Goal: Information Seeking & Learning: Understand process/instructions

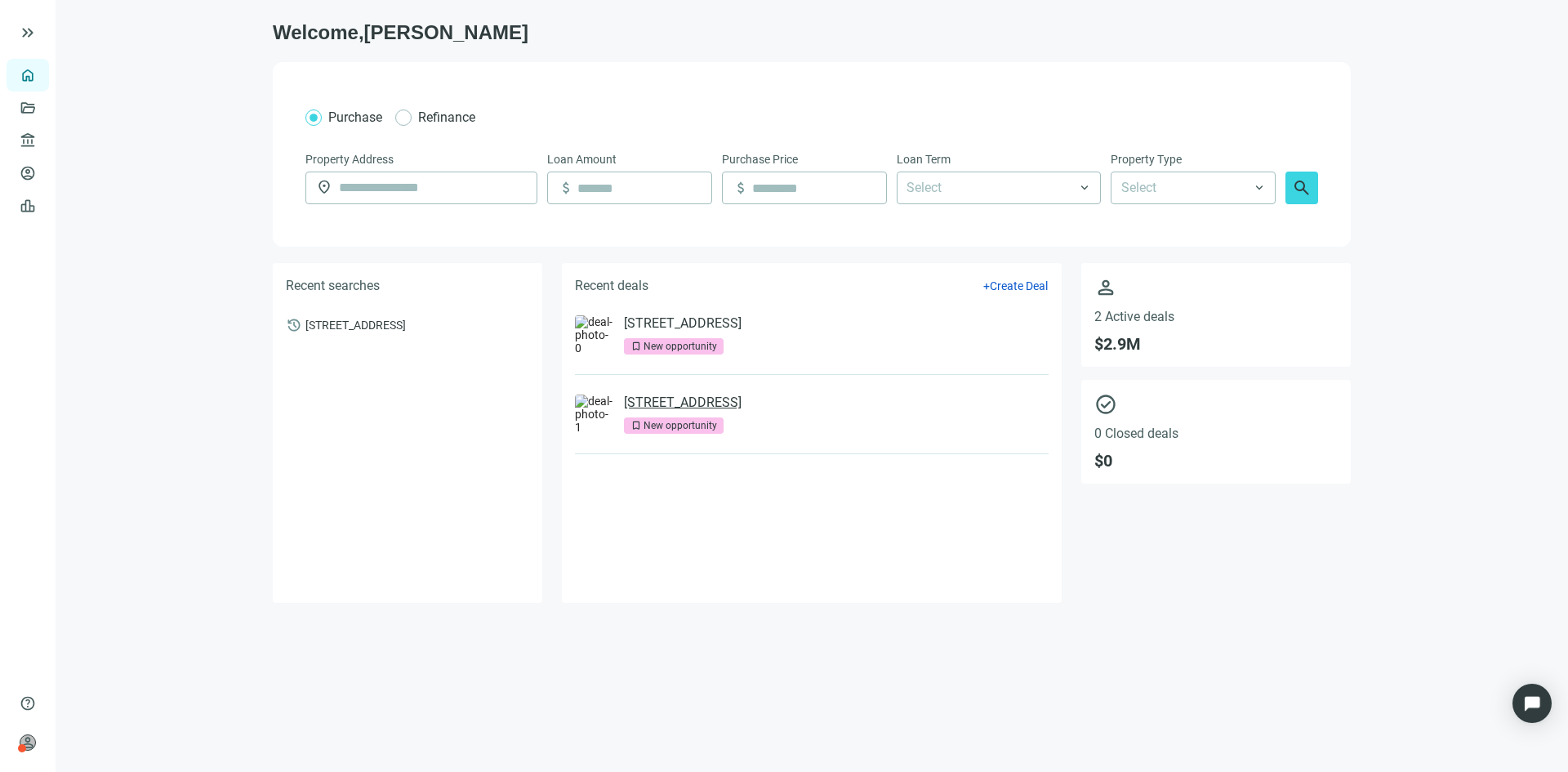
click at [742, 404] on link "[STREET_ADDRESS]" at bounding box center [683, 402] width 118 height 16
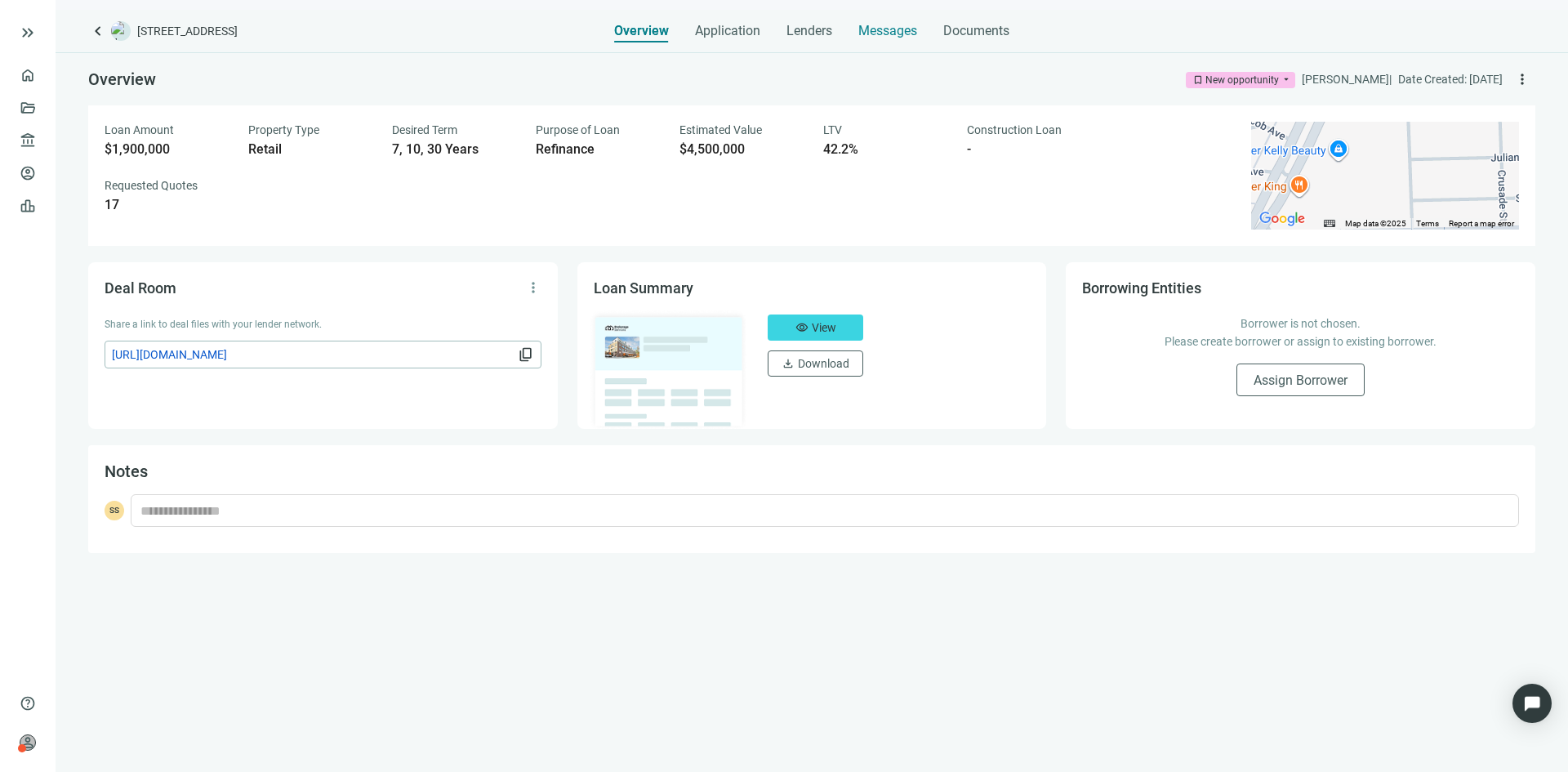
click at [885, 26] on span "Messages" at bounding box center [888, 31] width 59 height 15
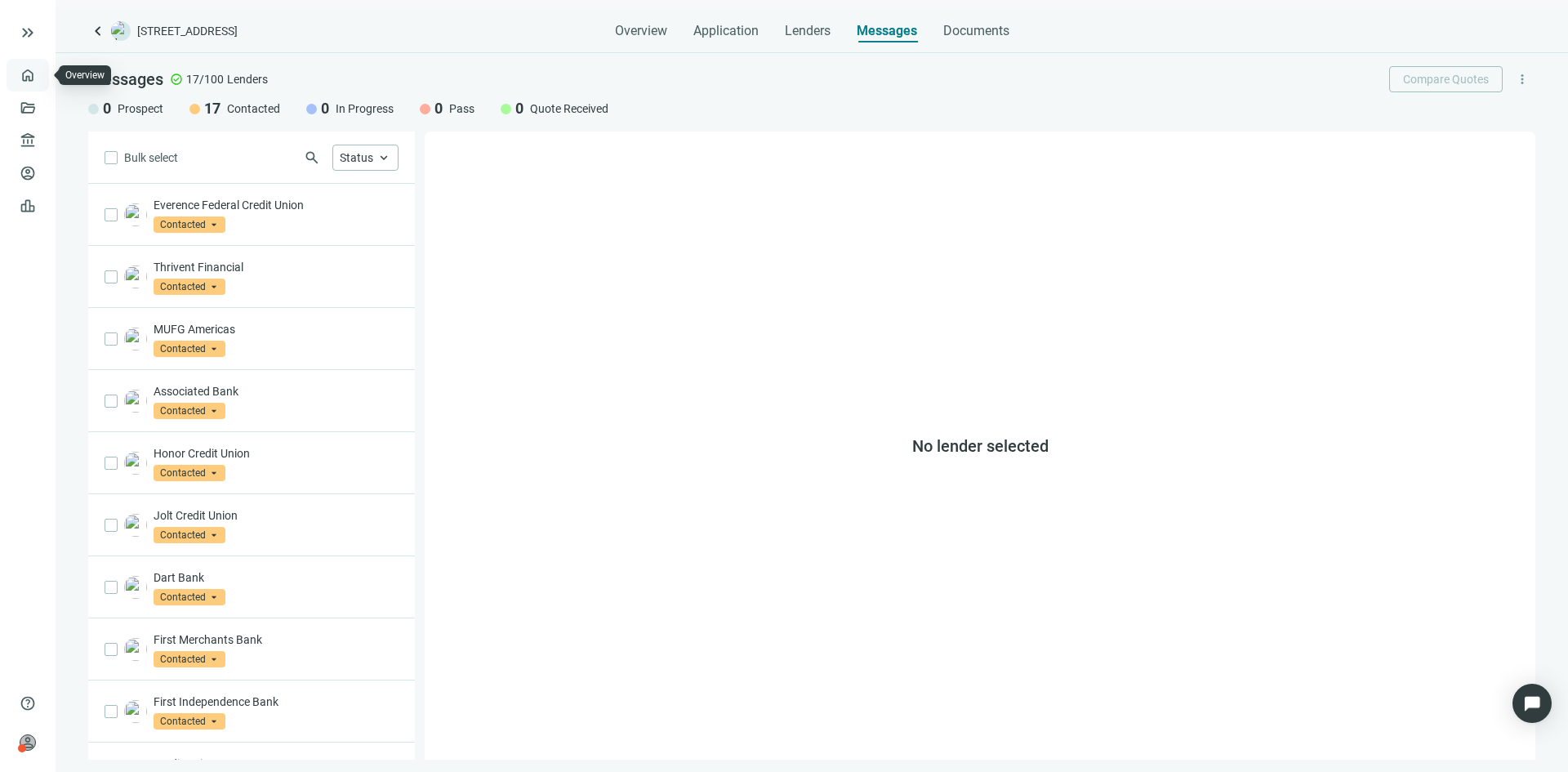
click at [41, 74] on link "Overview" at bounding box center [65, 75] width 48 height 14
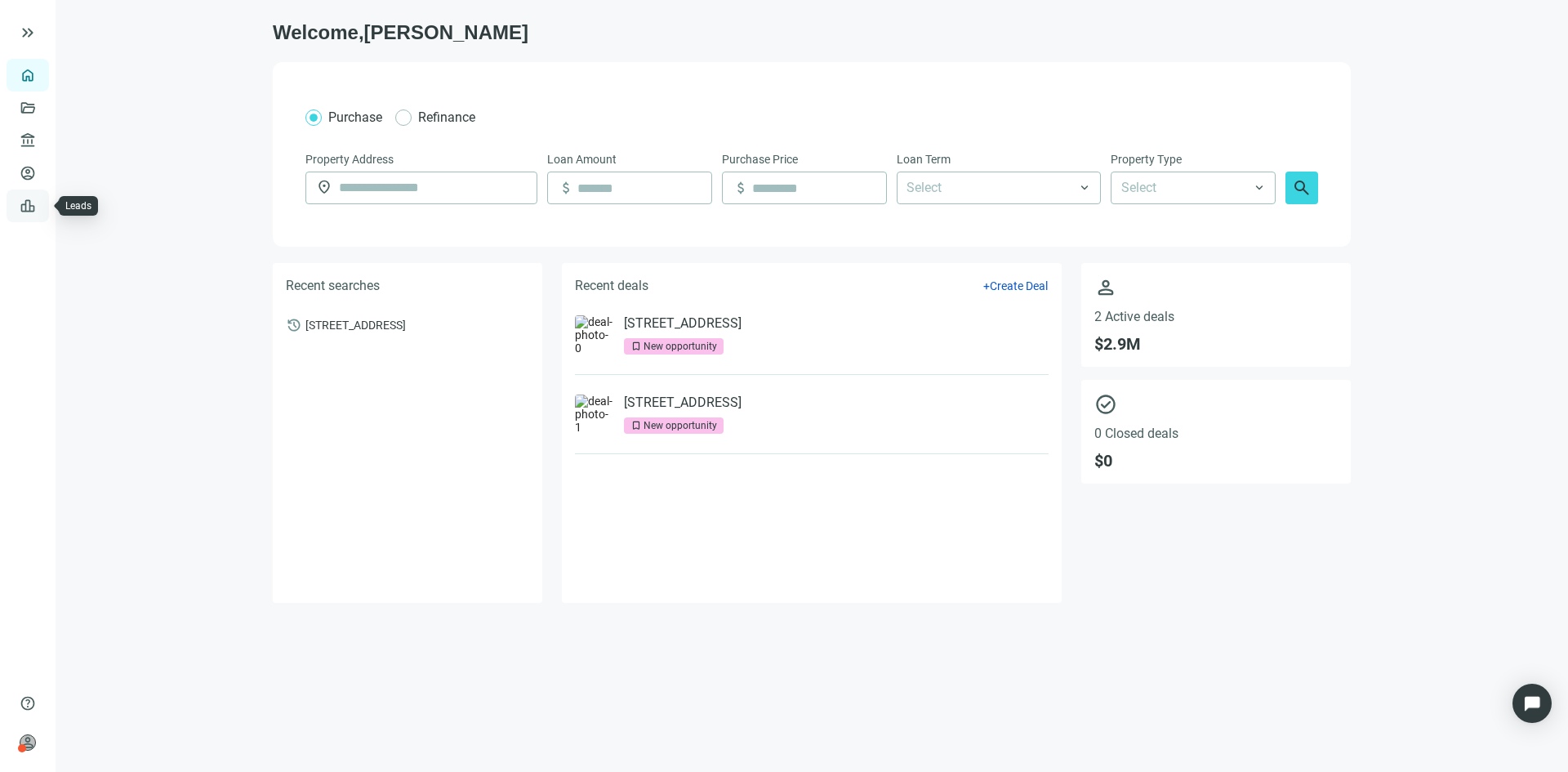
click at [41, 208] on link "Leads" at bounding box center [56, 206] width 32 height 14
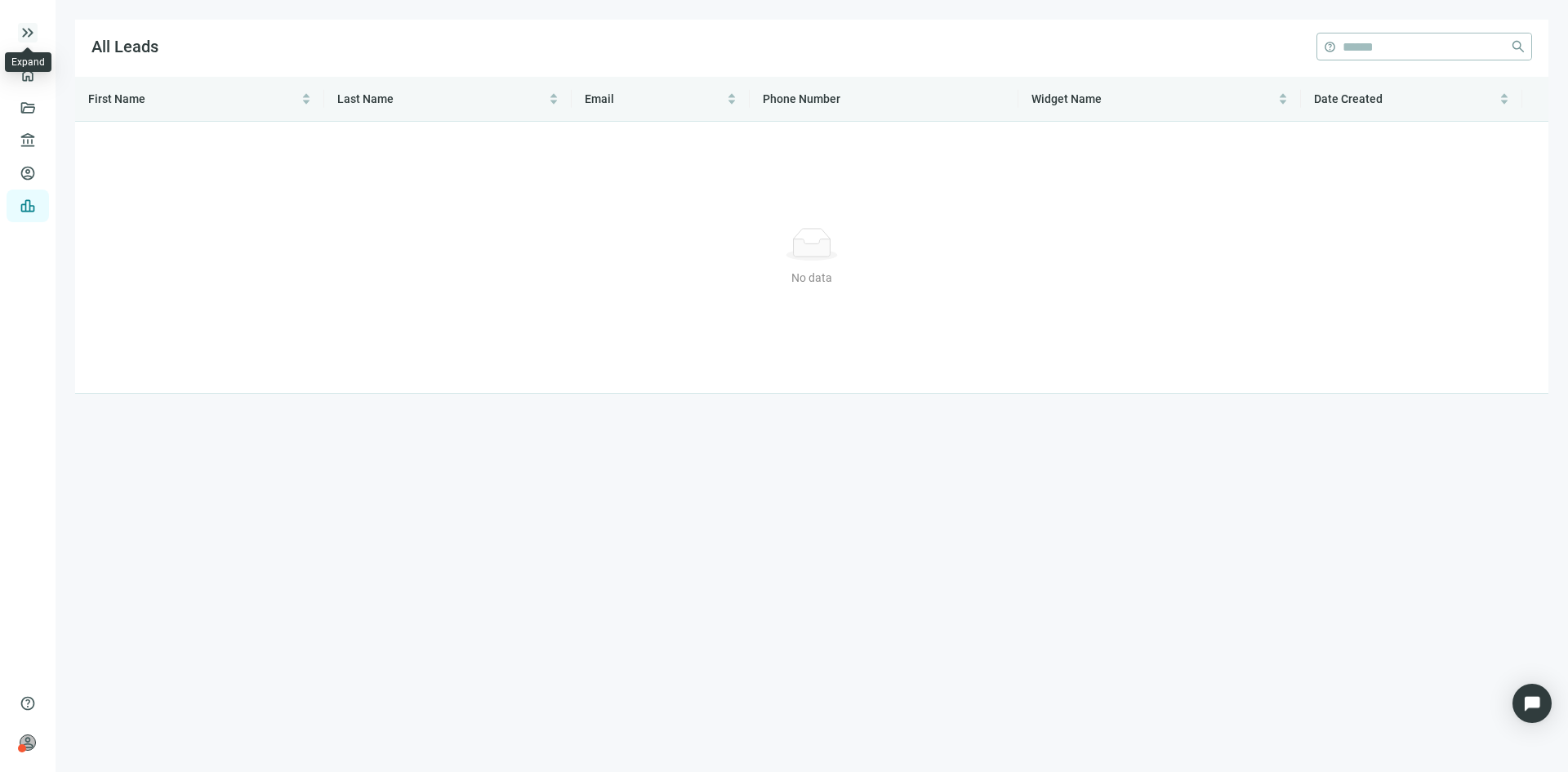
click at [27, 33] on span "keyboard_double_arrow_right" at bounding box center [28, 33] width 19 height 19
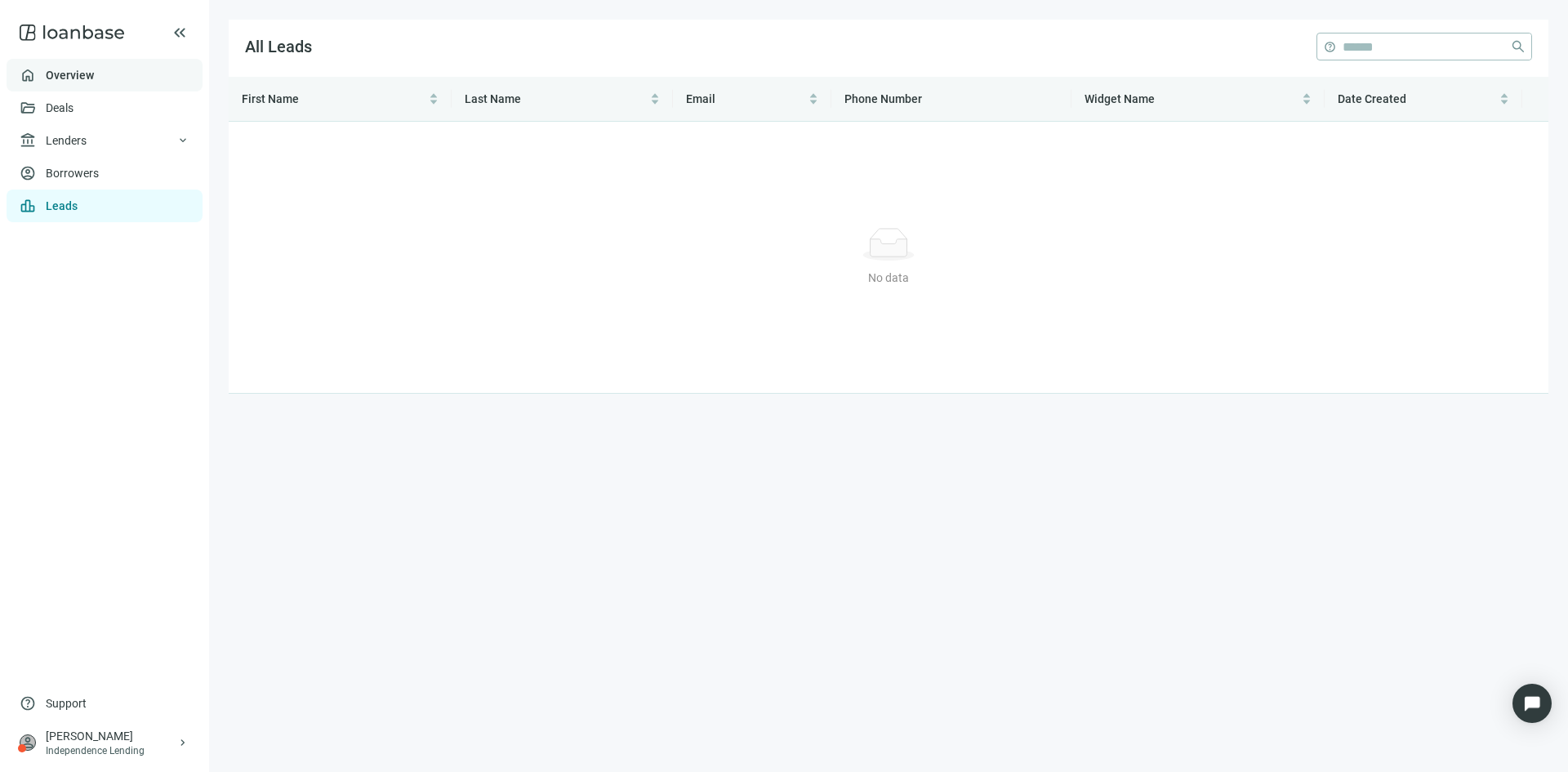
click at [94, 78] on link "Overview" at bounding box center [70, 75] width 48 height 14
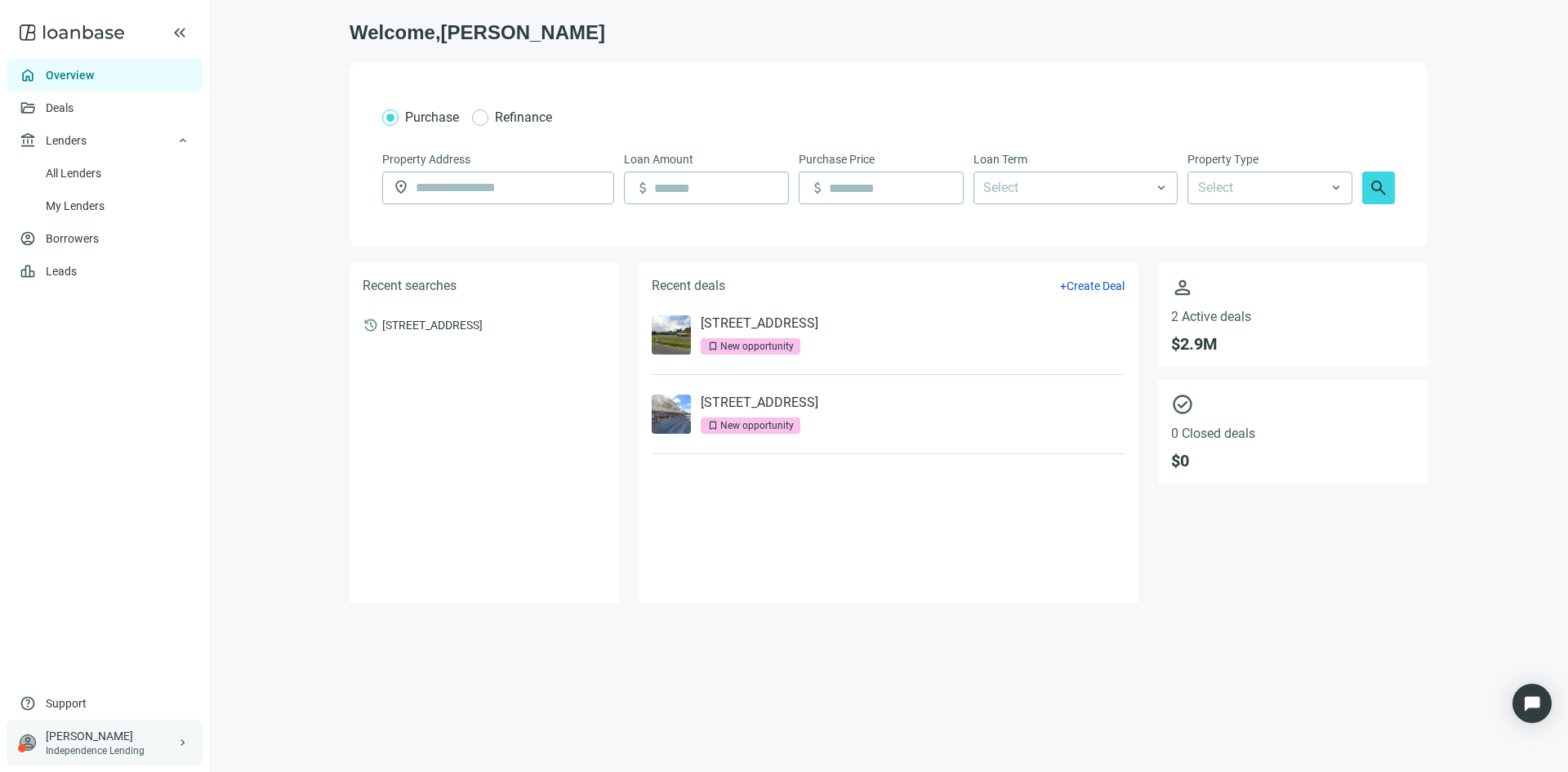
click at [154, 740] on div "[PERSON_NAME]" at bounding box center [110, 735] width 131 height 16
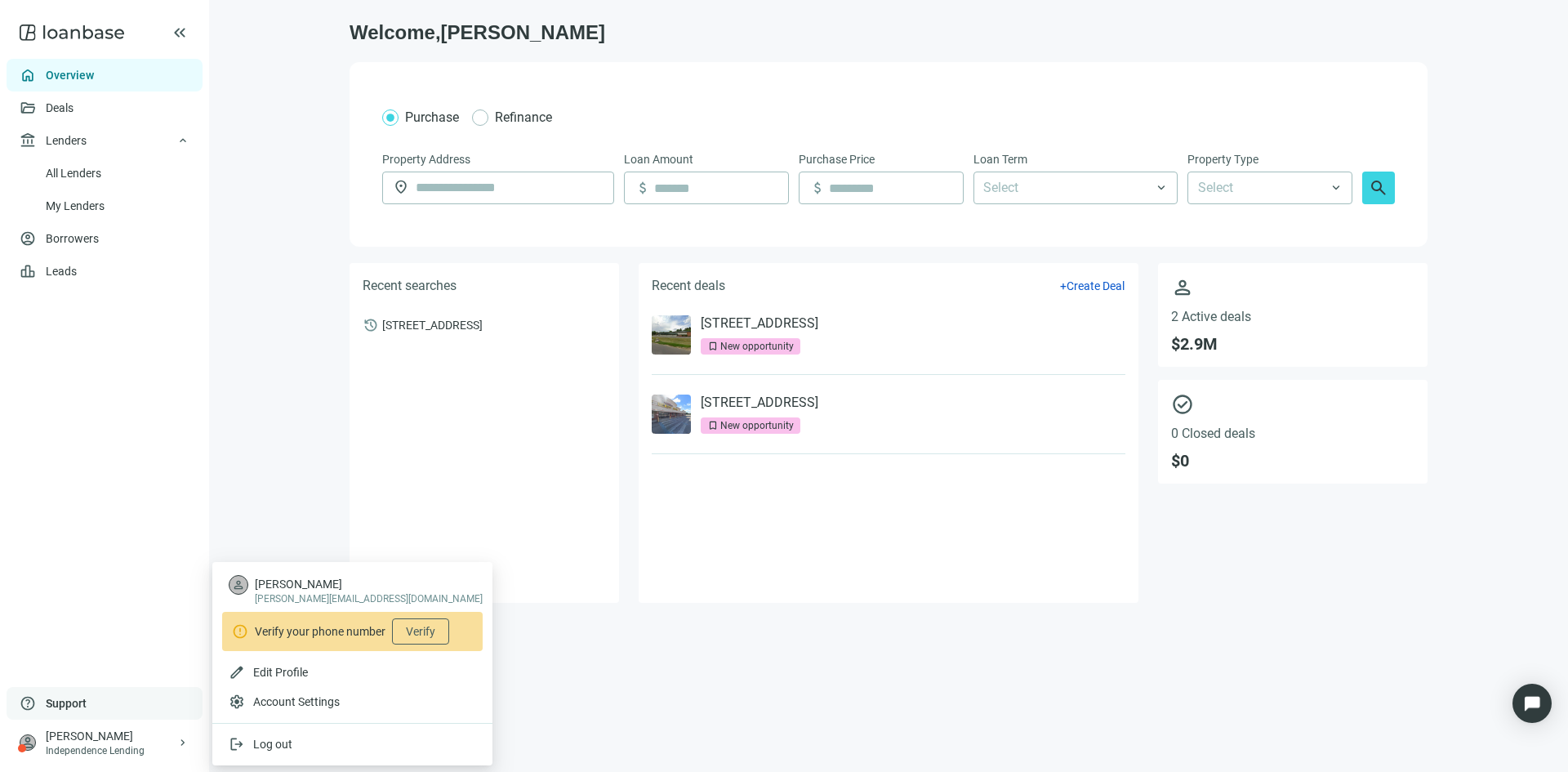
click at [104, 698] on div "help Support" at bounding box center [104, 703] width 196 height 33
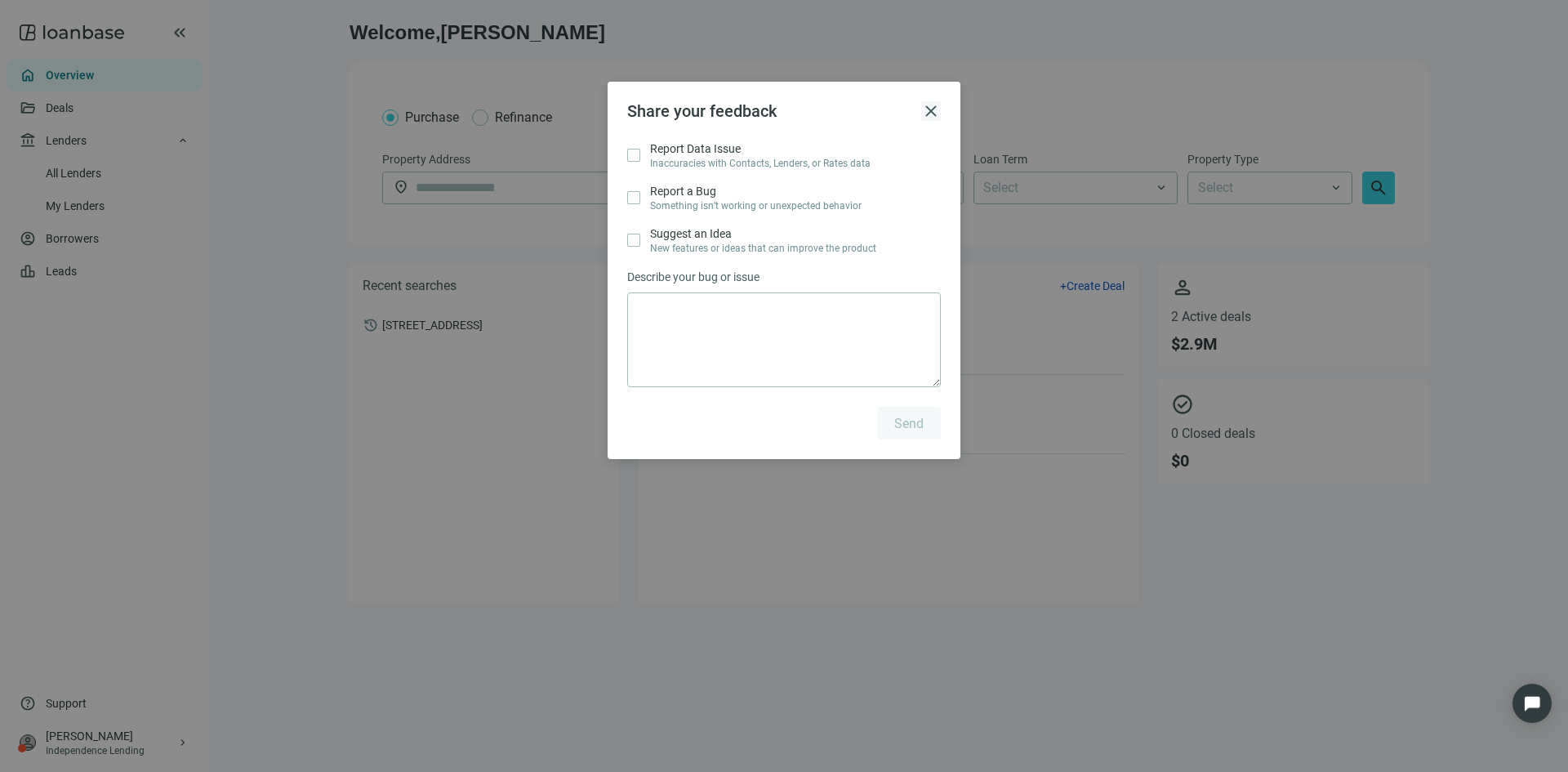
click at [931, 107] on span "close" at bounding box center [932, 111] width 19 height 19
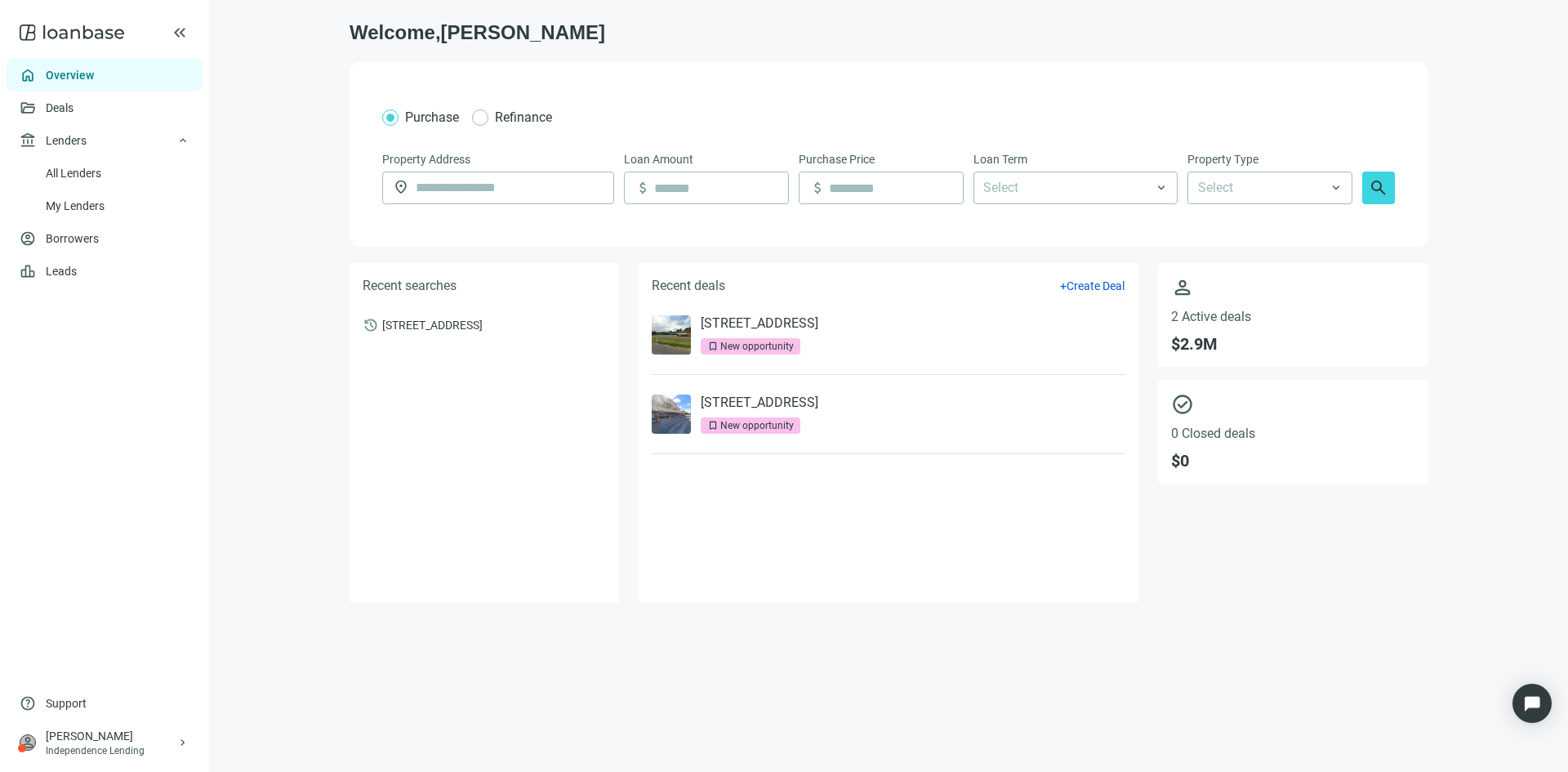
click at [75, 78] on link "Overview" at bounding box center [70, 75] width 48 height 14
click at [1526, 694] on div "Open Intercom Messenger" at bounding box center [1532, 703] width 44 height 44
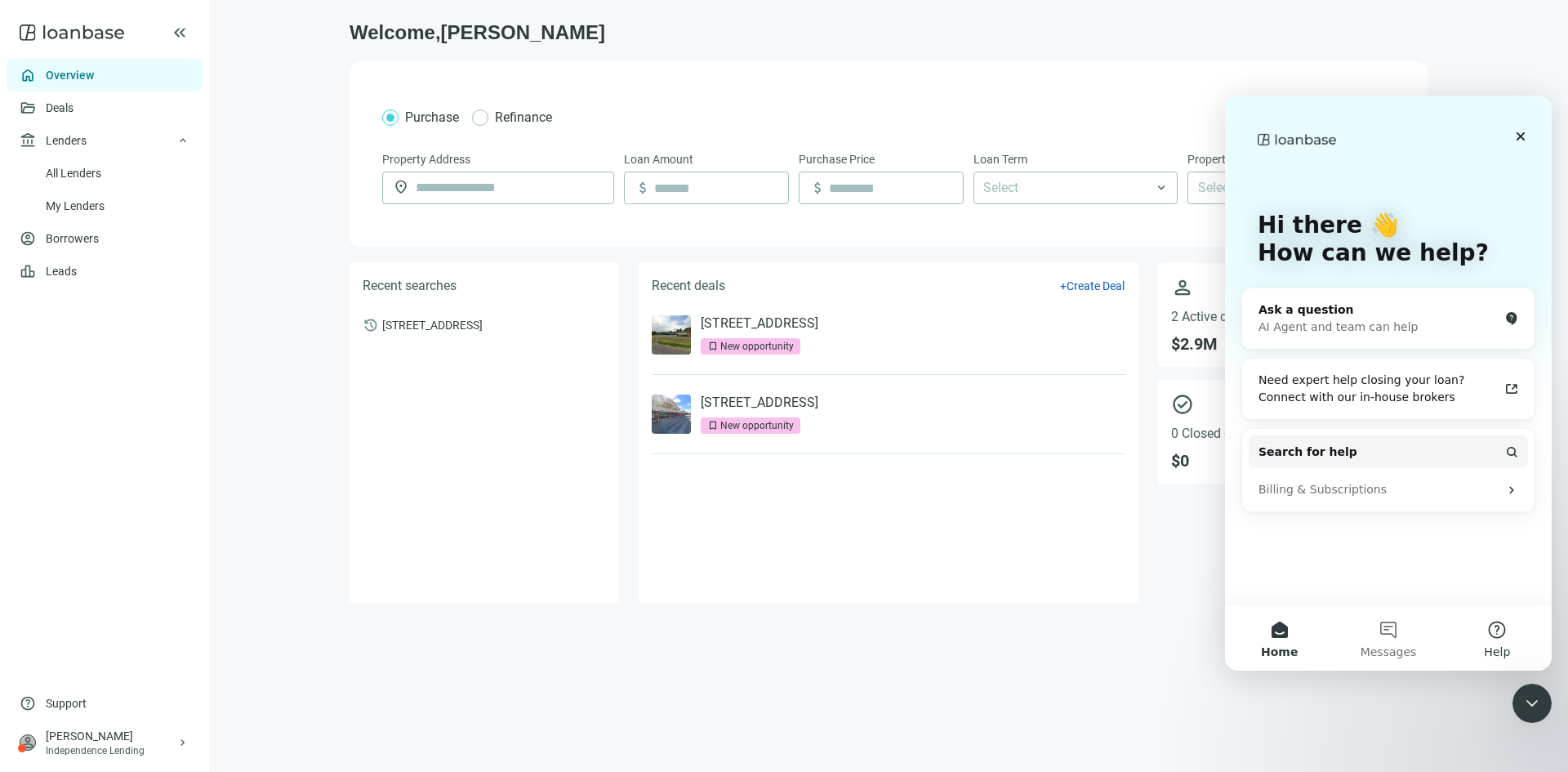
click at [1493, 634] on button "Help" at bounding box center [1497, 638] width 108 height 66
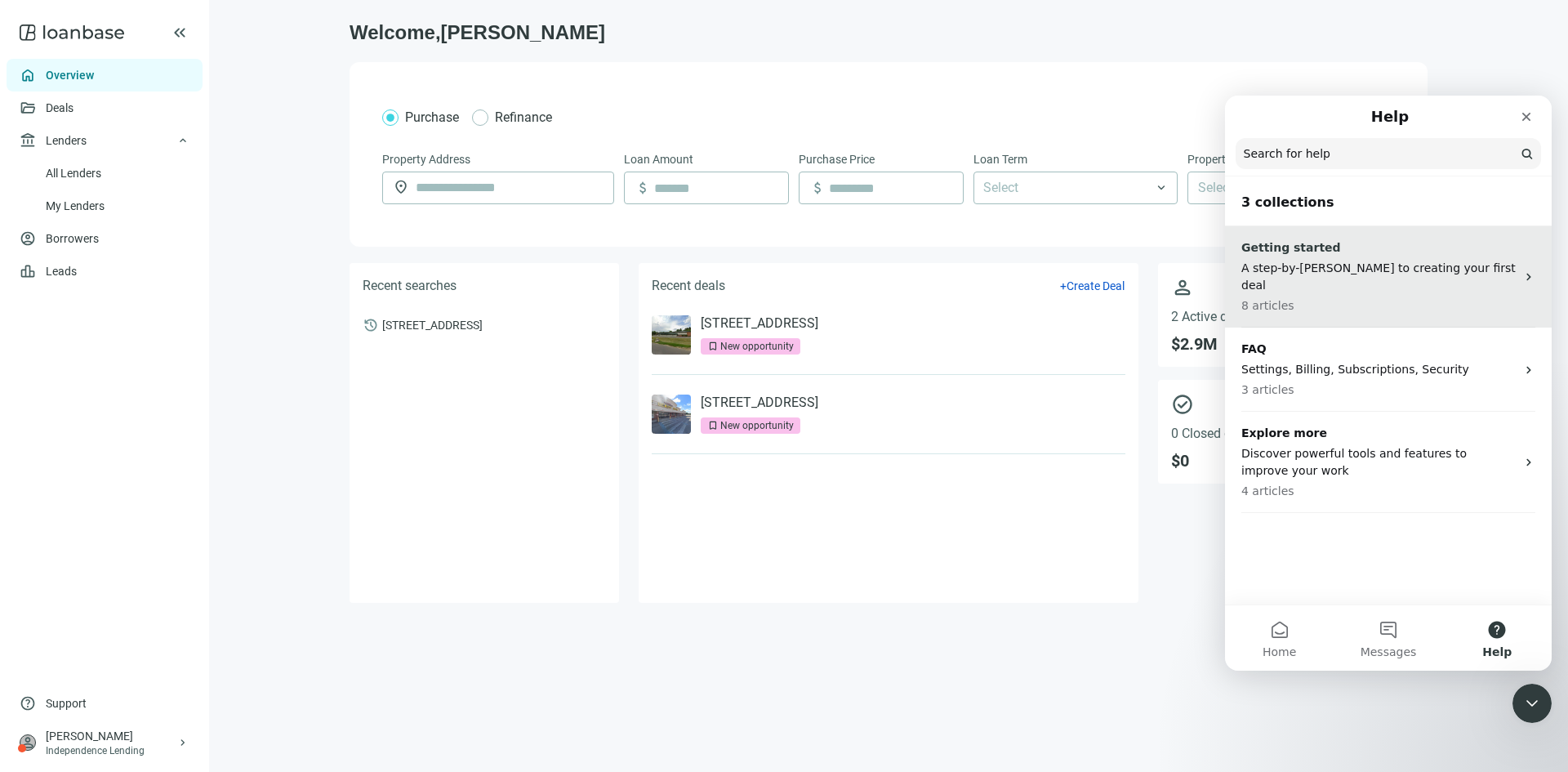
click at [1420, 266] on p "A step-by-[PERSON_NAME] to creating your first deal" at bounding box center [1379, 277] width 275 height 34
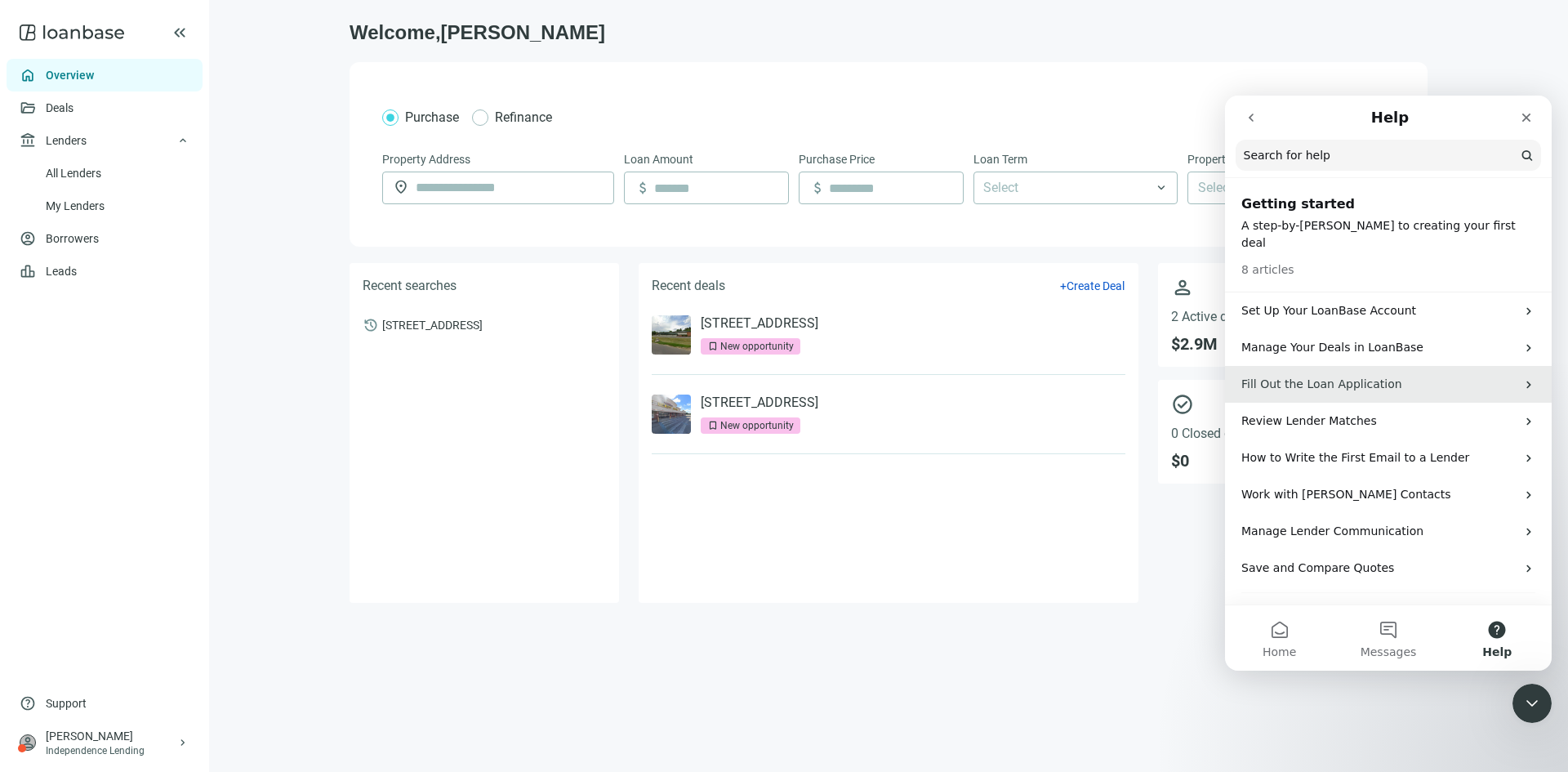
click at [1327, 375] on p "Fill Out the Loan Application" at bounding box center [1379, 384] width 275 height 17
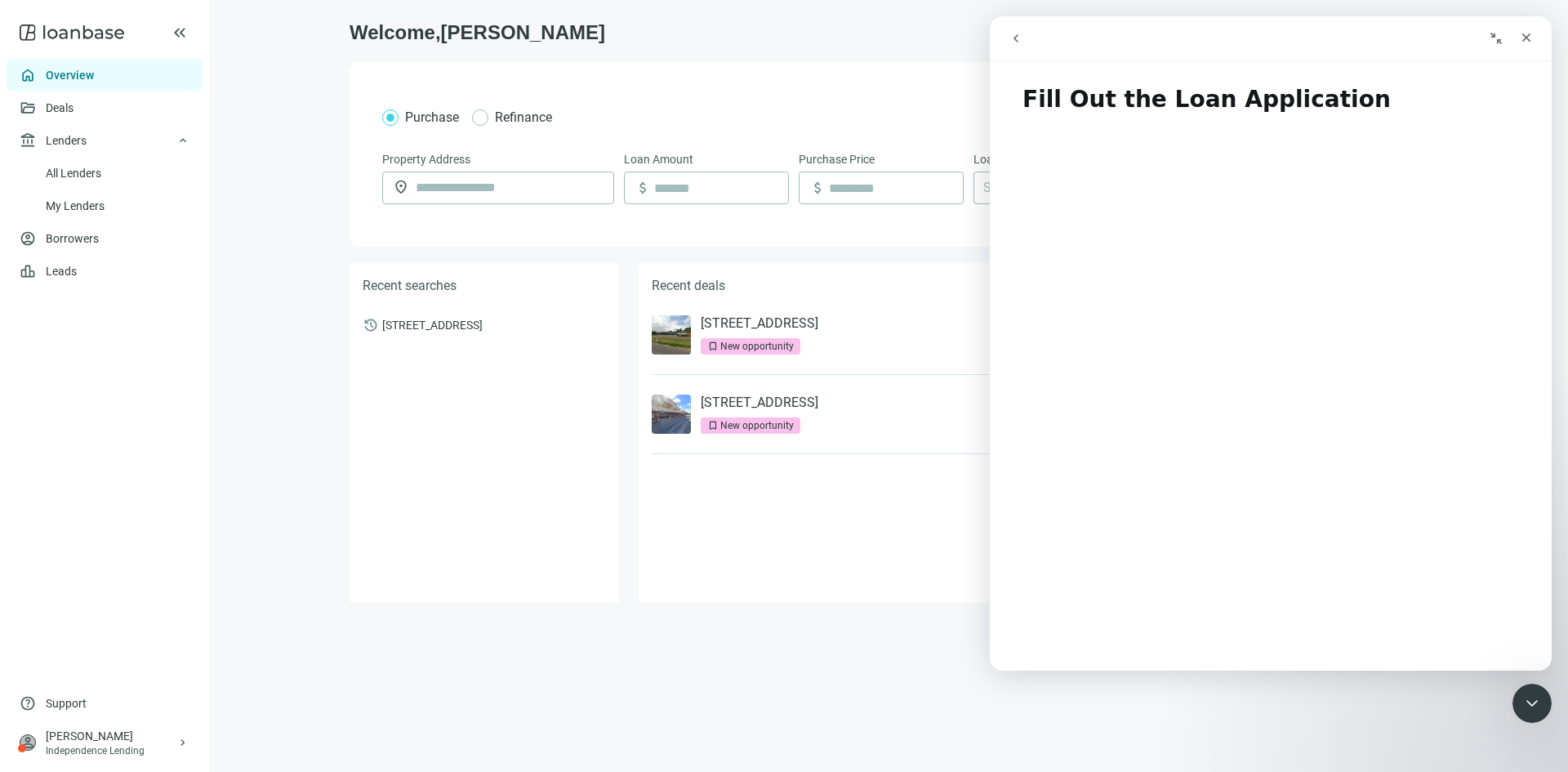
click at [897, 74] on div "Purchase Refinance Property Address location_on Loan Amount attach_money Purcha…" at bounding box center [888, 154] width 1079 height 185
click at [1524, 38] on icon "Close" at bounding box center [1527, 38] width 14 height 14
